Goal: Find specific page/section: Find specific page/section

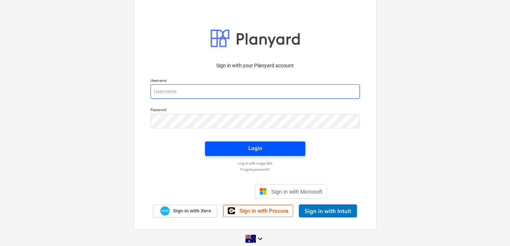
type input "[EMAIL_ADDRESS][DOMAIN_NAME]"
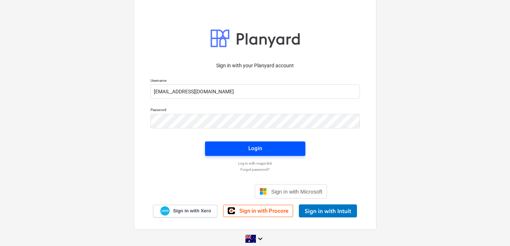
click at [243, 149] on span "Login" at bounding box center [255, 147] width 83 height 9
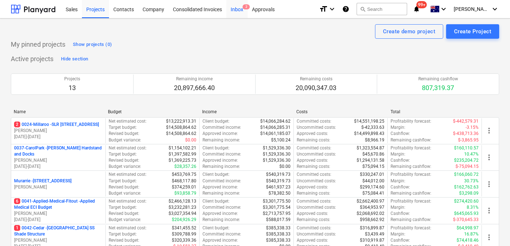
click at [237, 13] on div "Inbox 2" at bounding box center [236, 9] width 21 height 18
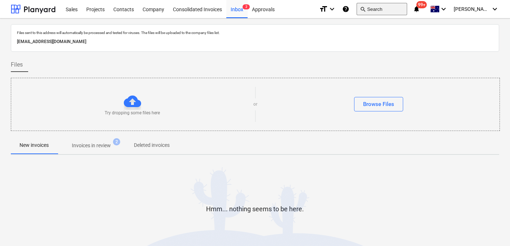
click at [395, 9] on button "search Search" at bounding box center [382, 9] width 51 height 12
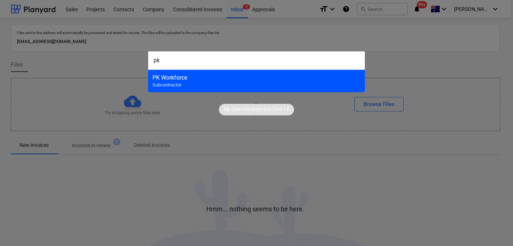
type input "pk"
click at [248, 84] on div "PK Workforce Subcontractor" at bounding box center [256, 80] width 217 height 23
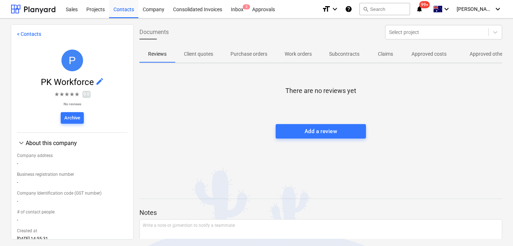
click at [477, 55] on p "Approved other costs" at bounding box center [493, 54] width 48 height 8
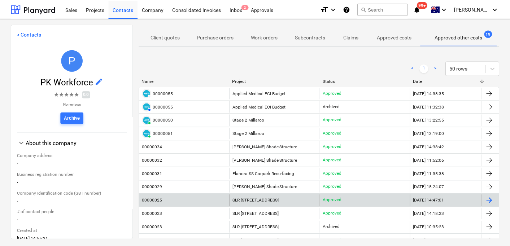
scroll to position [18, 0]
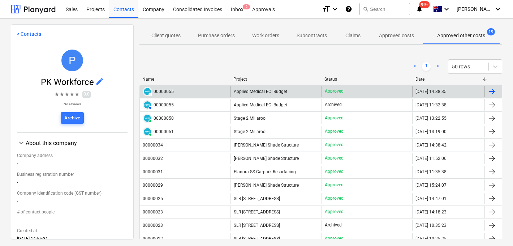
click at [166, 93] on div "00000055" at bounding box center [163, 91] width 20 height 5
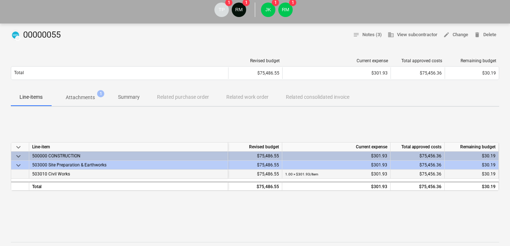
scroll to position [55, 0]
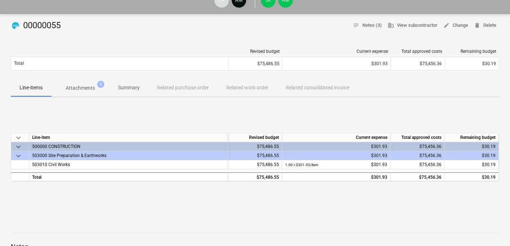
click at [86, 85] on p "Attachments" at bounding box center [80, 88] width 29 height 8
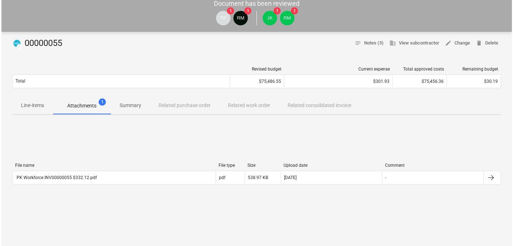
scroll to position [42, 0]
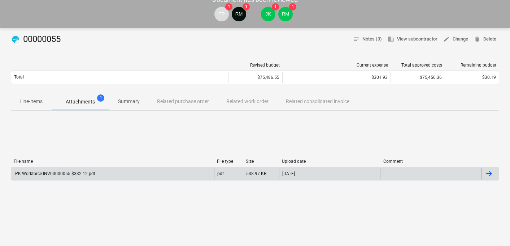
click at [65, 174] on div "PK Workforce INV00000055 $332.12.pdf" at bounding box center [54, 173] width 81 height 5
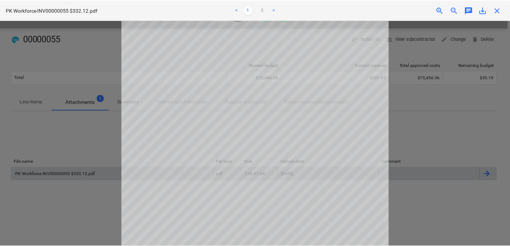
scroll to position [117, 0]
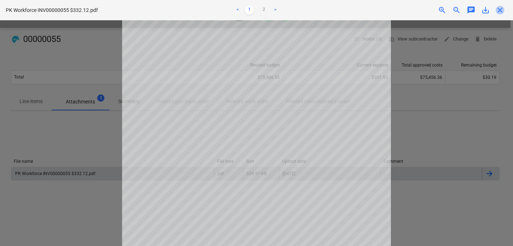
click at [499, 10] on span "close" at bounding box center [499, 10] width 9 height 9
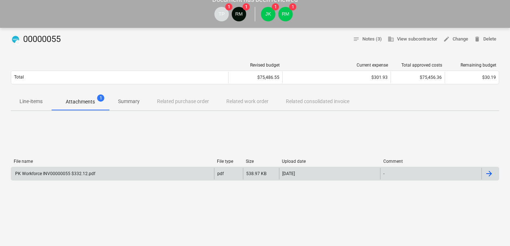
scroll to position [0, 0]
